Goal: Find specific page/section: Locate item on page

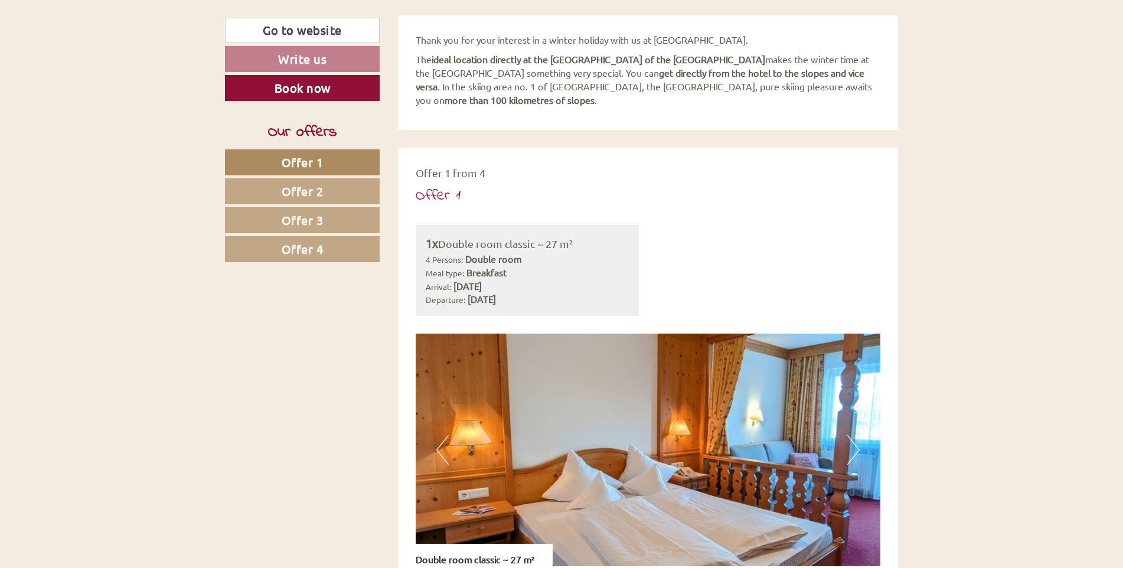
scroll to position [591, 0]
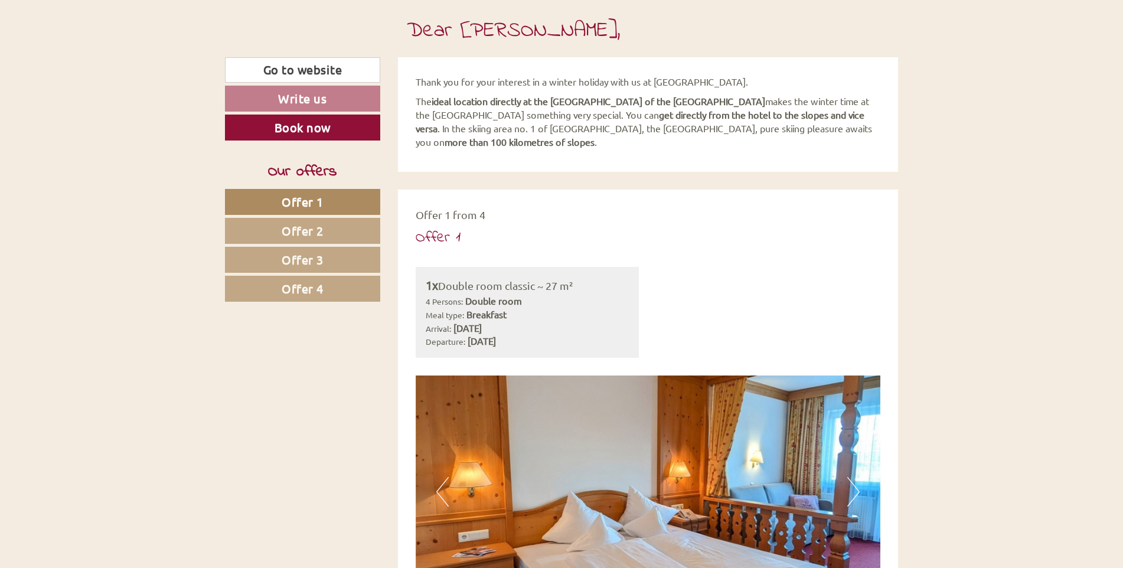
click at [331, 292] on link "Offer 4" at bounding box center [302, 289] width 155 height 26
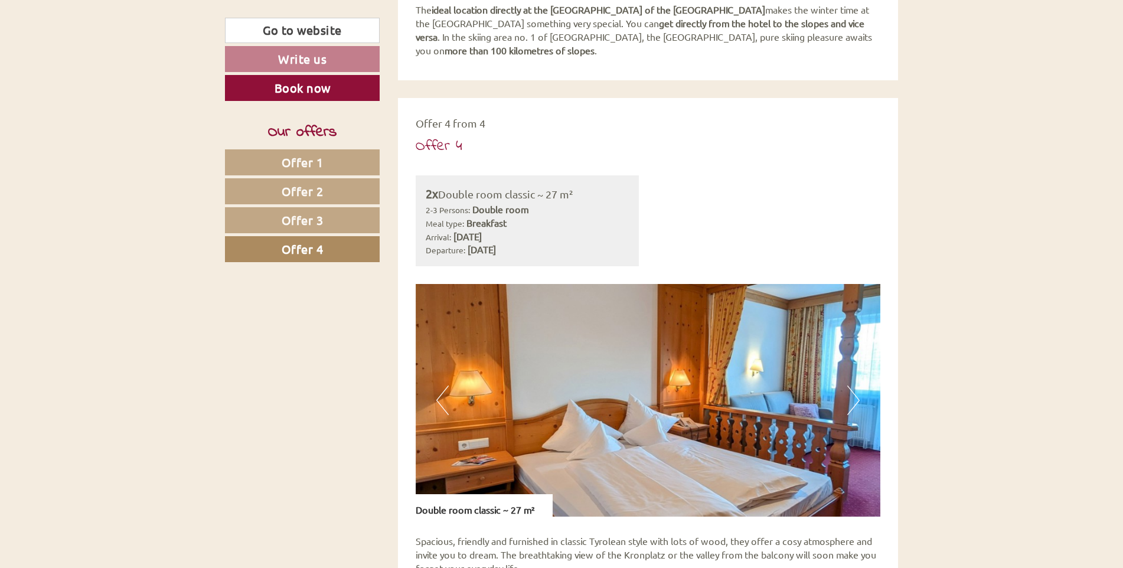
scroll to position [590, 0]
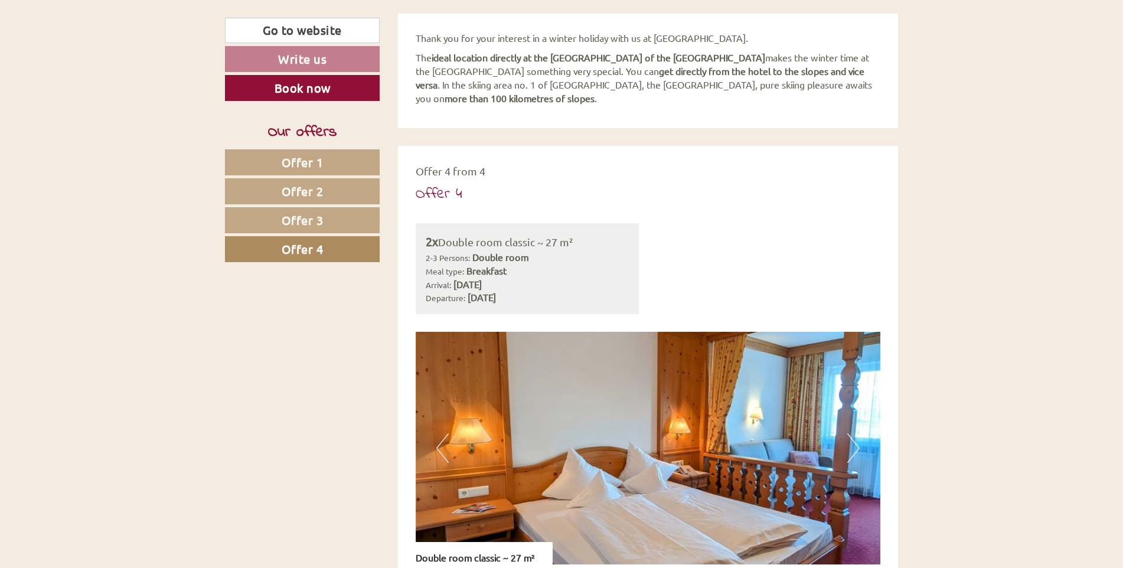
click at [271, 168] on link "Offer 1" at bounding box center [302, 162] width 155 height 26
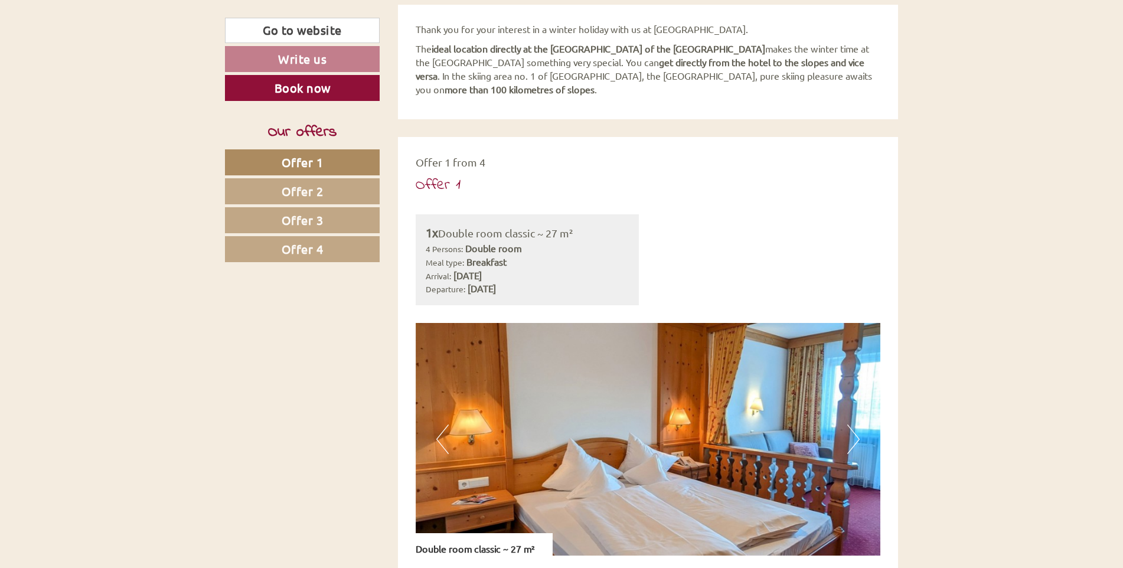
scroll to position [560, 0]
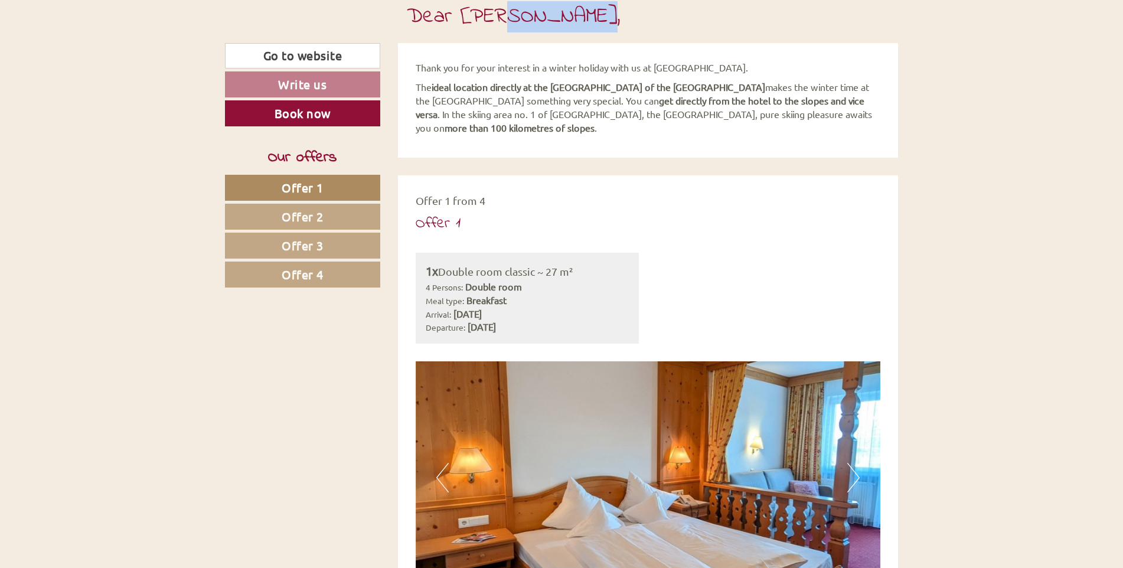
drag, startPoint x: 493, startPoint y: 19, endPoint x: 578, endPoint y: 25, distance: 84.7
click at [578, 25] on h1 "Dear [PERSON_NAME]," at bounding box center [514, 17] width 214 height 24
drag, startPoint x: 578, startPoint y: 25, endPoint x: 575, endPoint y: 20, distance: 6.1
copy h1 "[PERSON_NAME]"
